Goal: Task Accomplishment & Management: Manage account settings

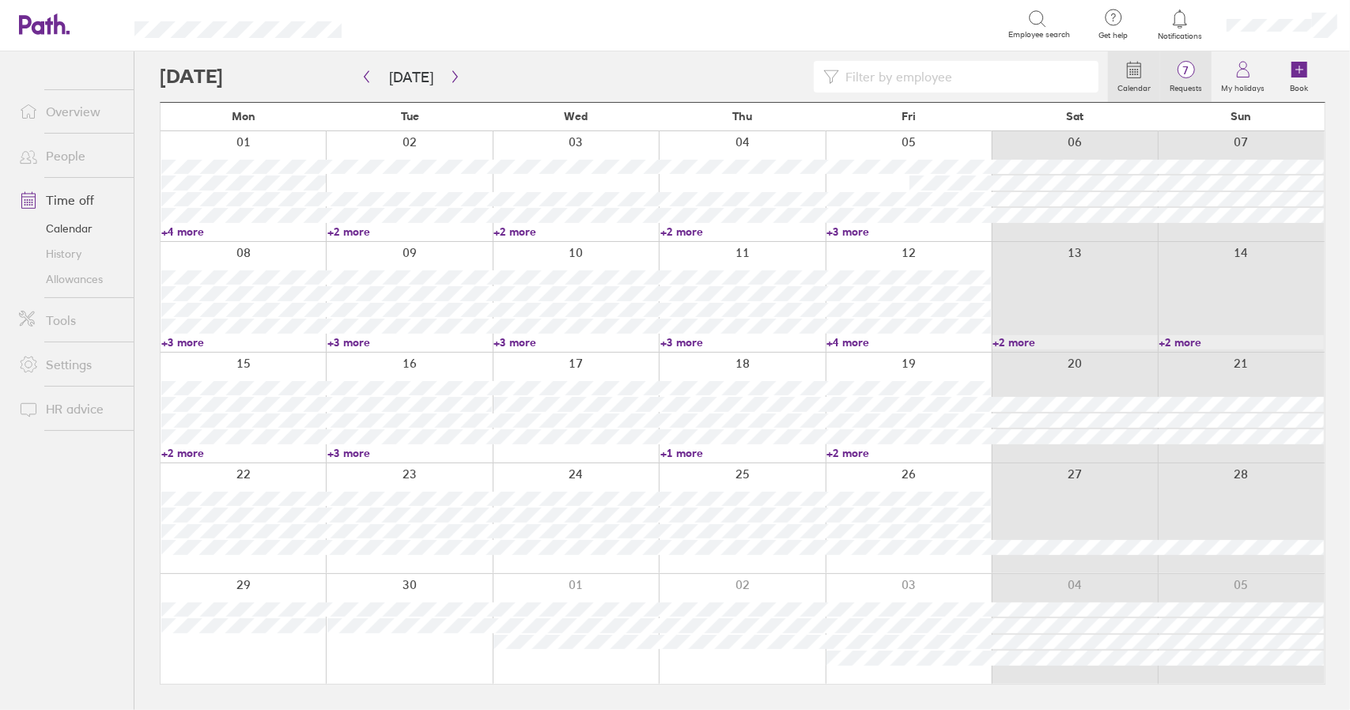
click at [1194, 79] on label "Requests" at bounding box center [1185, 86] width 51 height 14
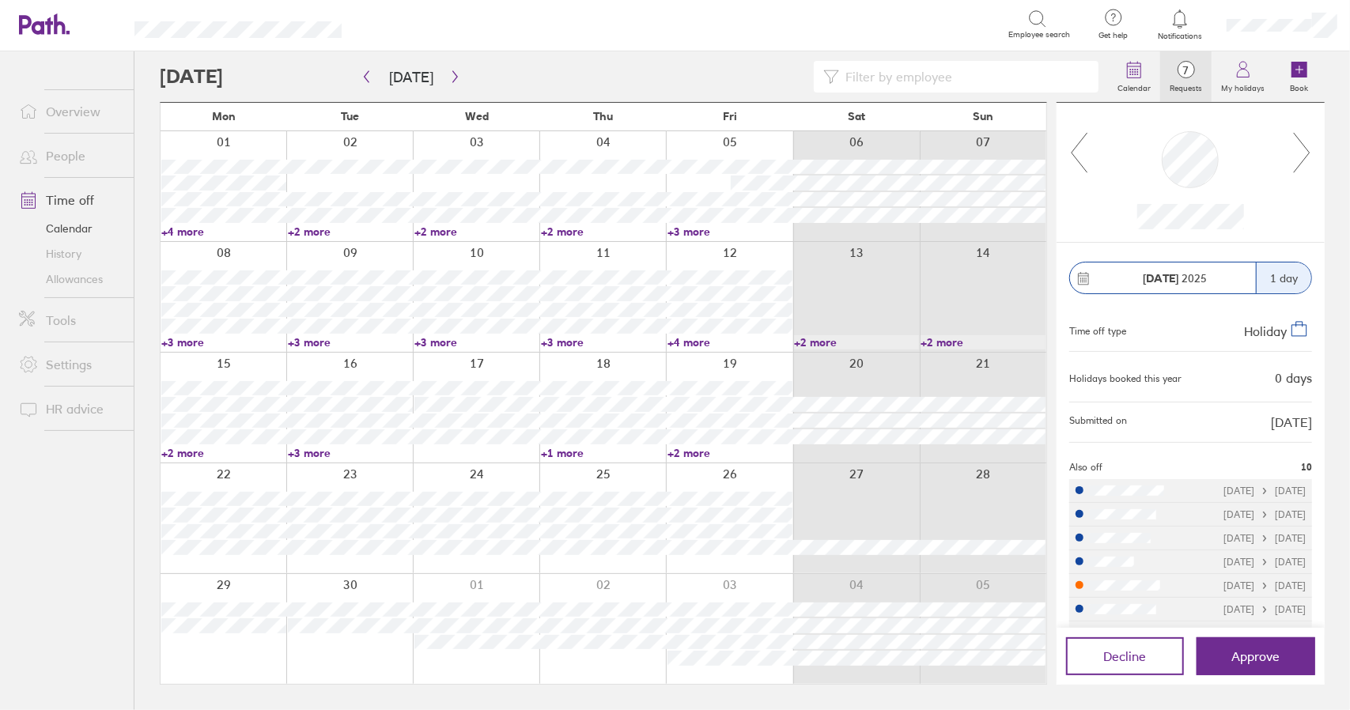
click at [1079, 156] on icon at bounding box center [1079, 152] width 20 height 43
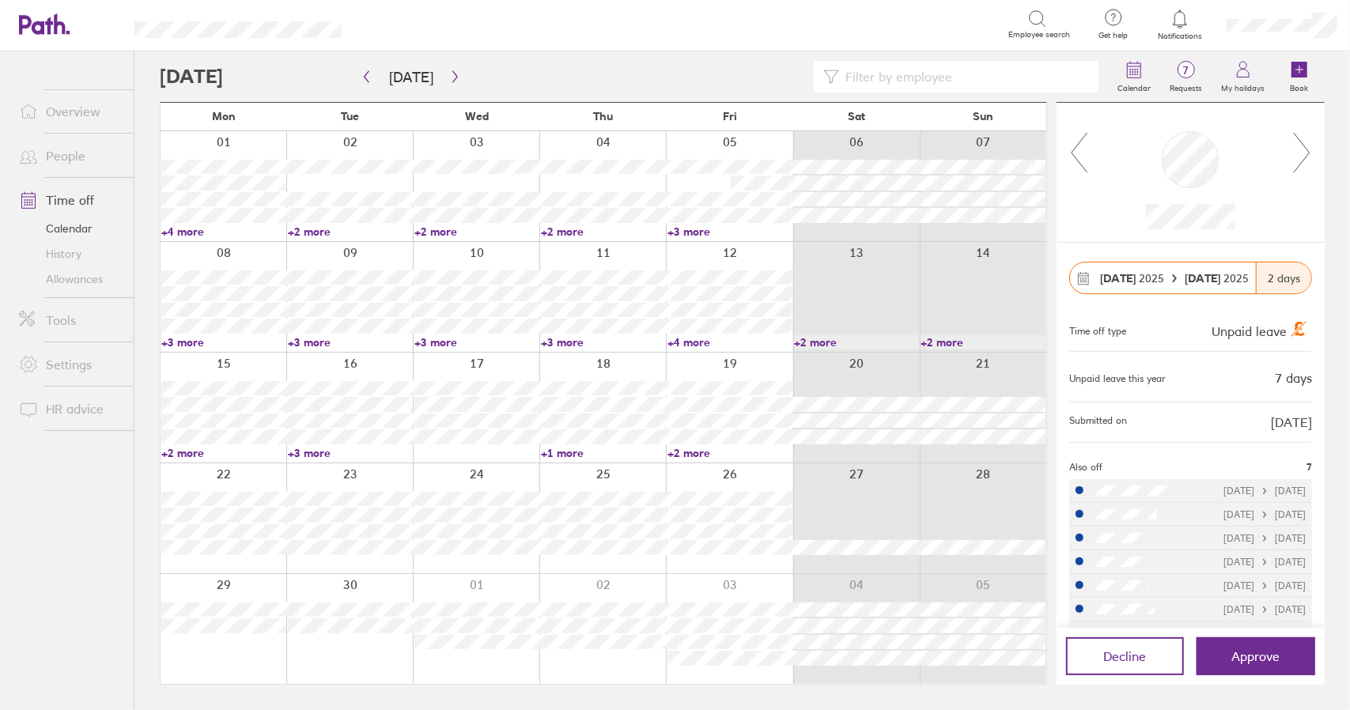
click at [188, 452] on link "+2 more" at bounding box center [223, 453] width 125 height 14
click at [190, 453] on link "+2 more" at bounding box center [223, 453] width 125 height 14
click at [307, 453] on link "+3 more" at bounding box center [350, 453] width 125 height 14
click at [1265, 664] on button "Approve" at bounding box center [1255, 656] width 119 height 38
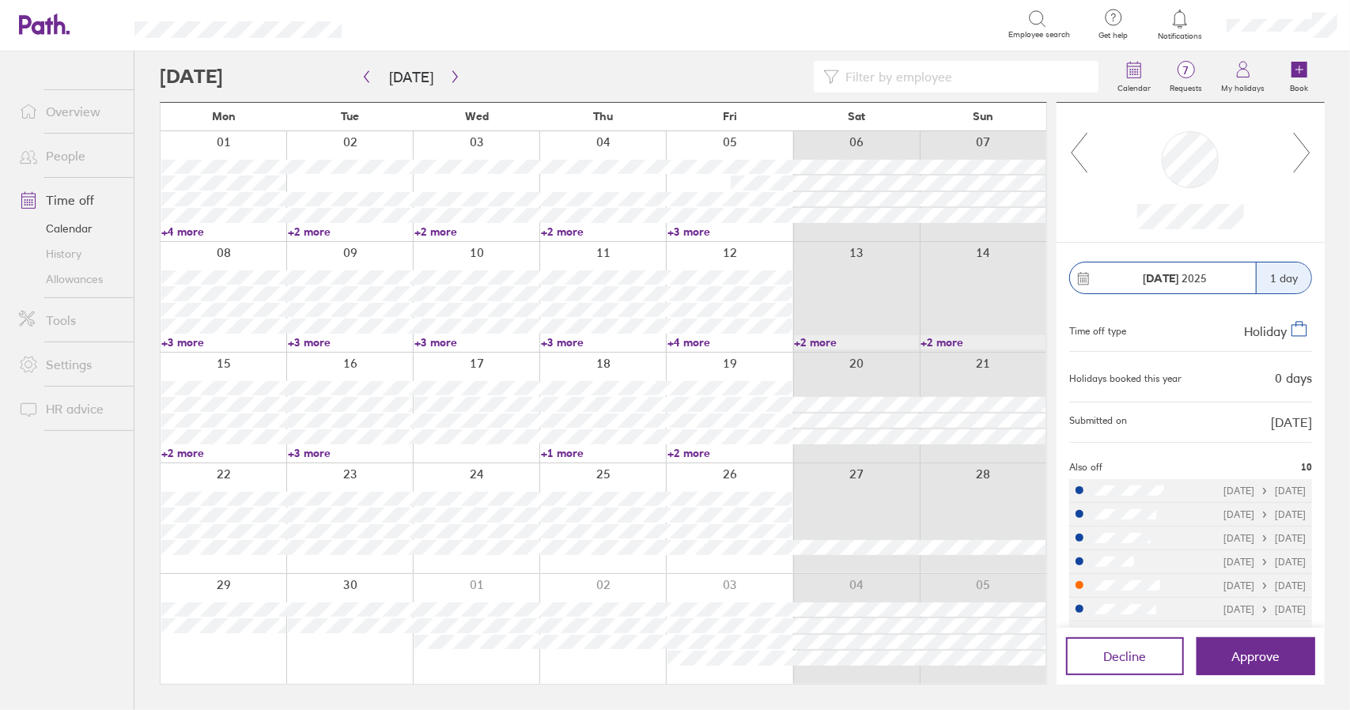
click at [81, 197] on link "Time off" at bounding box center [69, 200] width 127 height 32
